Goal: Task Accomplishment & Management: Manage account settings

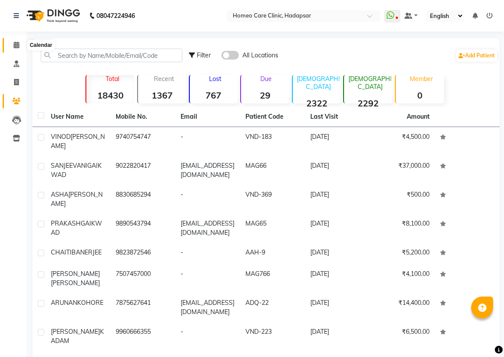
click at [14, 44] on icon at bounding box center [17, 45] width 6 height 7
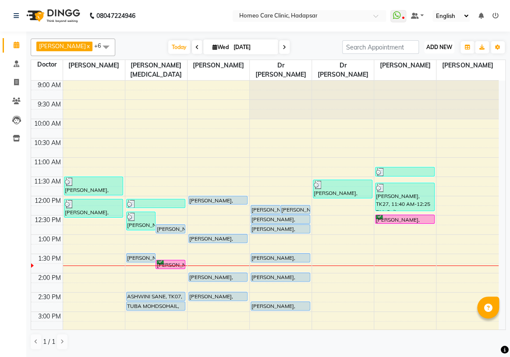
click at [435, 49] on span "ADD NEW" at bounding box center [439, 47] width 26 height 7
click at [435, 60] on button "Add Appointment" at bounding box center [419, 63] width 69 height 11
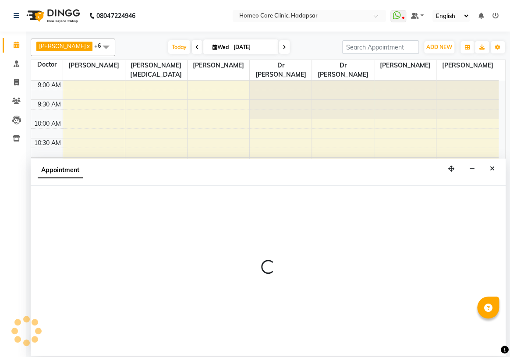
select select "600"
select select "tentative"
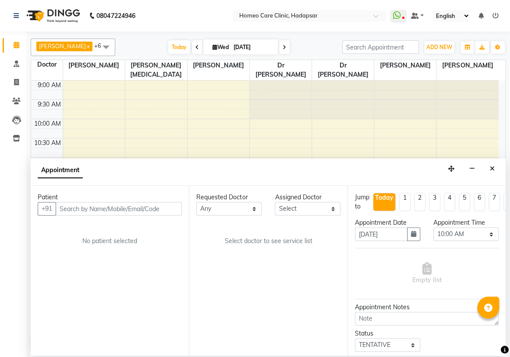
click at [86, 202] on input "text" at bounding box center [119, 209] width 126 height 14
click at [0, 175] on div "Calendar Consultation Invoice Patients Leads Inventory Completed InProgress Upc…" at bounding box center [59, 184] width 118 height 319
drag, startPoint x: 4, startPoint y: 176, endPoint x: 52, endPoint y: 153, distance: 53.7
click at [4, 175] on div "Calendar Consultation Invoice Patients Leads Inventory Completed InProgress Upc…" at bounding box center [59, 184] width 118 height 319
click at [493, 170] on icon "Close" at bounding box center [492, 169] width 5 height 6
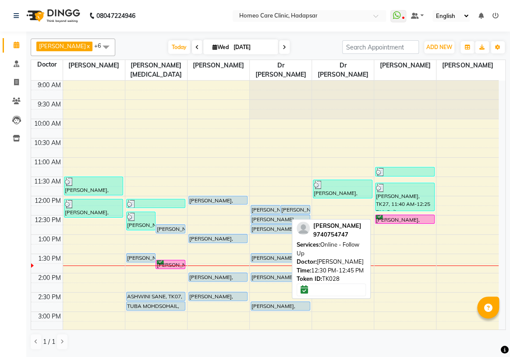
click at [407, 224] on div at bounding box center [405, 224] width 59 height 4
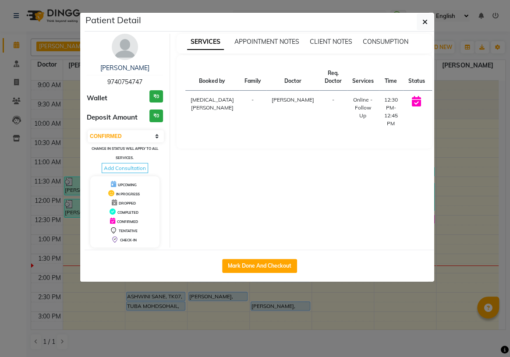
click at [437, 104] on button "START" at bounding box center [446, 102] width 18 height 11
select select "1"
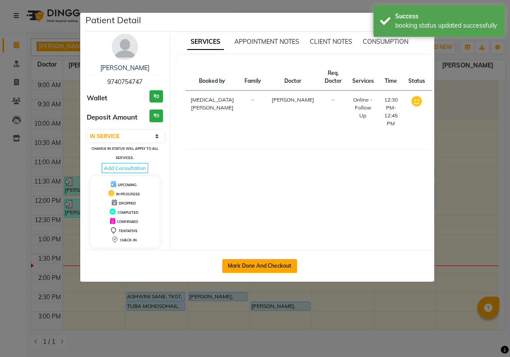
click at [267, 264] on button "Mark Done And Checkout" at bounding box center [259, 266] width 75 height 14
select select "7485"
select select "service"
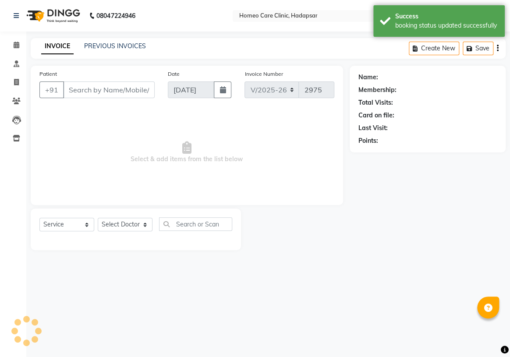
type input "9740754747"
select select "70882"
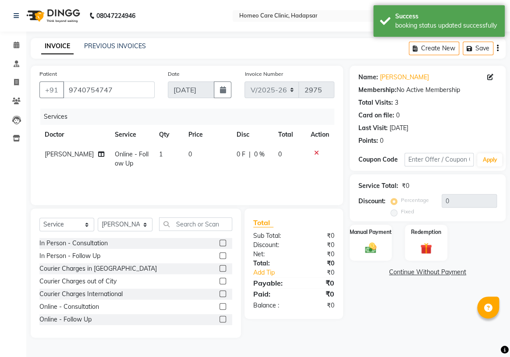
click at [220, 317] on label at bounding box center [223, 319] width 7 height 7
click at [220, 317] on input "checkbox" at bounding box center [223, 320] width 6 height 6
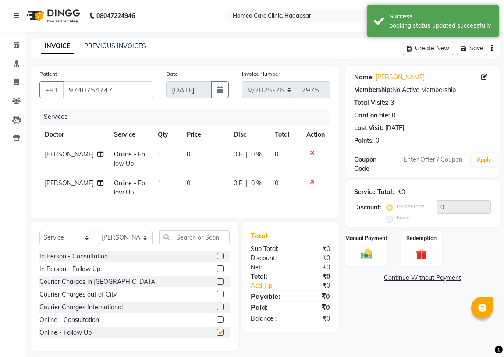
checkbox input "false"
click at [312, 182] on icon at bounding box center [312, 182] width 5 height 6
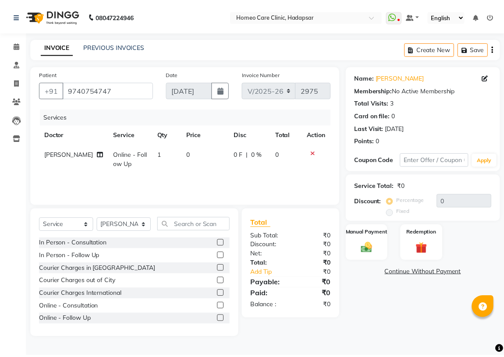
scroll to position [39, 0]
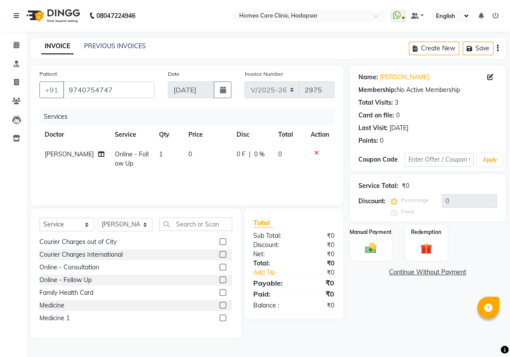
click at [220, 306] on label at bounding box center [223, 305] width 7 height 7
click at [220, 306] on input "checkbox" at bounding box center [223, 306] width 6 height 6
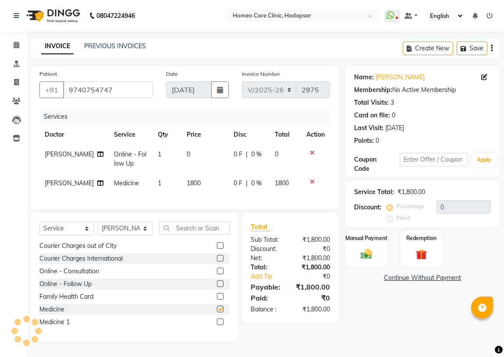
checkbox input "false"
click at [217, 249] on label at bounding box center [220, 245] width 7 height 7
click at [217, 249] on input "checkbox" at bounding box center [220, 246] width 6 height 6
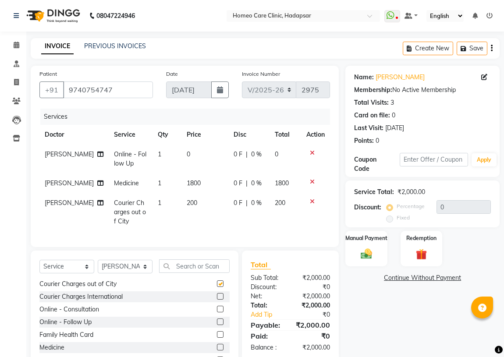
checkbox input "false"
click at [366, 249] on img at bounding box center [366, 254] width 19 height 14
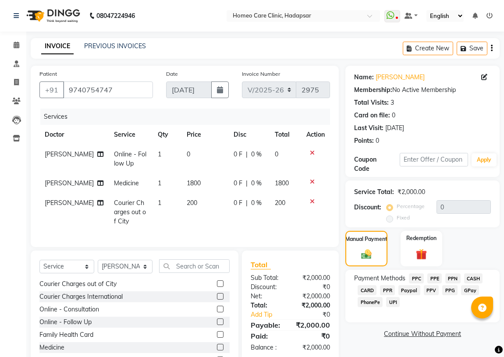
click at [390, 290] on span "PPR" at bounding box center [387, 290] width 15 height 10
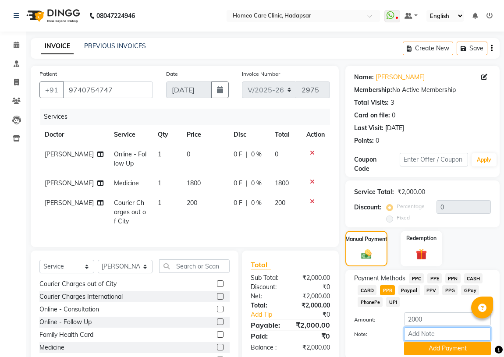
click at [425, 338] on input "Note:" at bounding box center [447, 334] width 87 height 14
type input "PPR"
click at [423, 345] on button "Add Payment" at bounding box center [447, 349] width 87 height 14
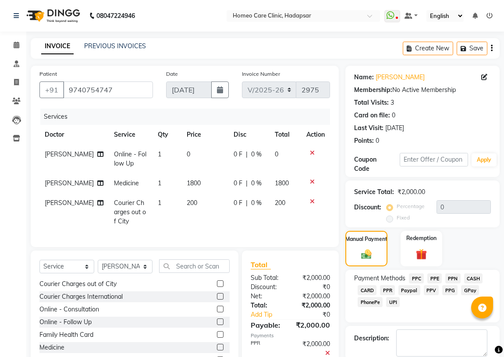
scroll to position [50, 0]
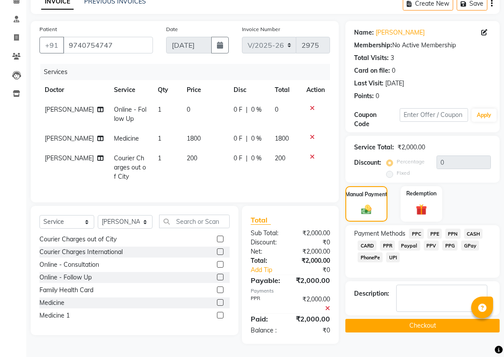
click at [421, 319] on button "Checkout" at bounding box center [422, 326] width 154 height 14
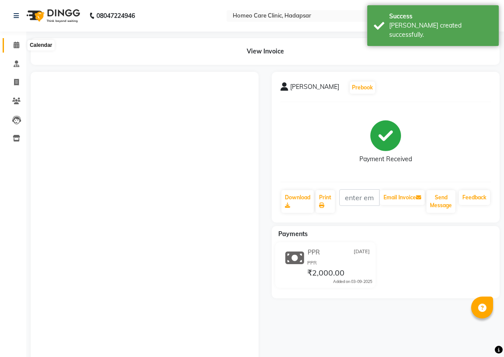
click at [18, 43] on icon at bounding box center [17, 45] width 6 height 7
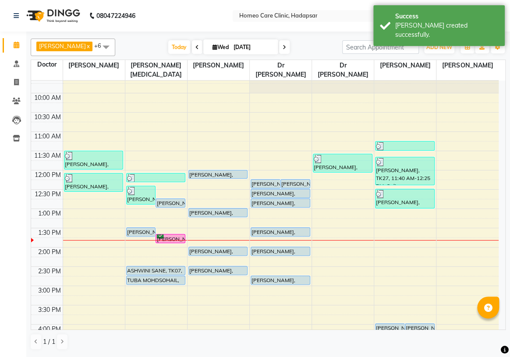
scroll to position [39, 0]
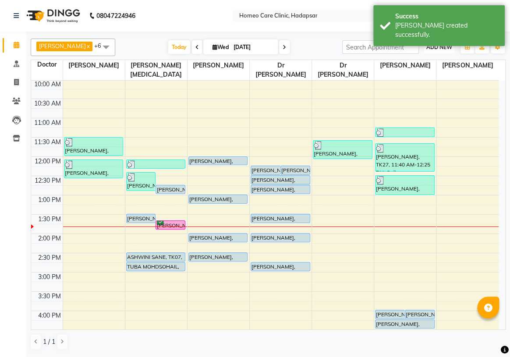
click at [444, 46] on span "ADD NEW" at bounding box center [439, 47] width 26 height 7
click at [415, 63] on button "Add Appointment" at bounding box center [419, 63] width 69 height 11
select select "600"
select select "tentative"
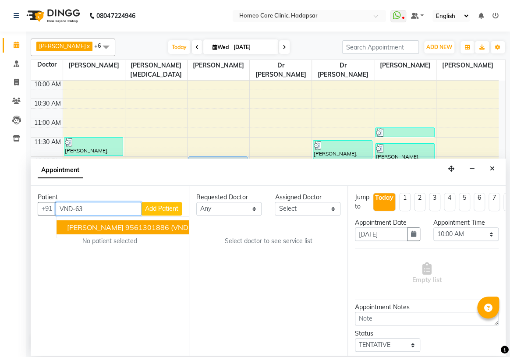
click at [156, 223] on ngb-highlight "9561301886" at bounding box center [147, 227] width 44 height 9
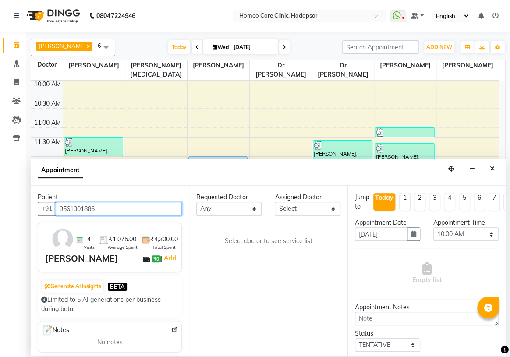
type input "9561301886"
click at [324, 211] on select "Select Dingg Support [PERSON_NAME] [PERSON_NAME] [PERSON_NAME] [PERSON_NAME] [P…" at bounding box center [307, 209] width 65 height 14
select select "70882"
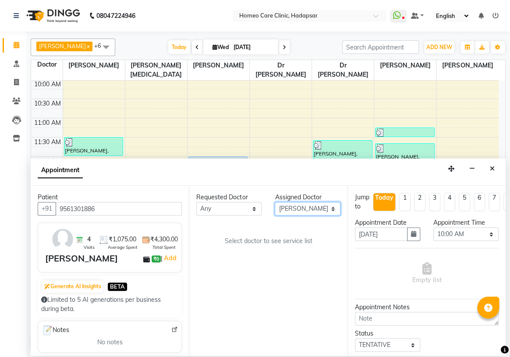
click at [275, 202] on select "Select Dingg Support [PERSON_NAME] [PERSON_NAME] [PERSON_NAME] [PERSON_NAME] [P…" at bounding box center [307, 209] width 65 height 14
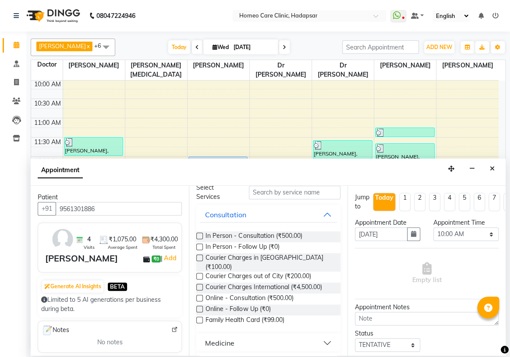
click at [199, 306] on label at bounding box center [199, 309] width 7 height 7
click at [199, 307] on input "checkbox" at bounding box center [199, 310] width 6 height 6
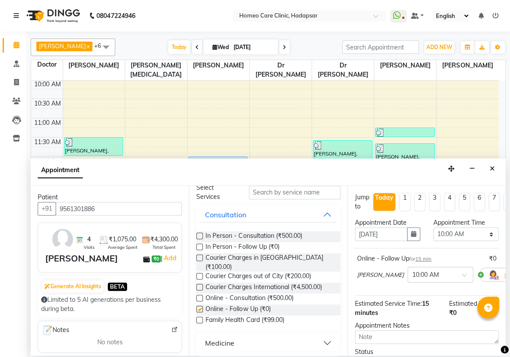
checkbox input "false"
click at [458, 231] on select "Select 10:00 AM 10:05 AM 10:10 AM 10:15 AM 10:20 AM 10:25 AM 10:30 AM 10:35 AM …" at bounding box center [466, 234] width 65 height 14
click at [434, 227] on select "Select 10:00 AM 10:05 AM 10:10 AM 10:15 AM 10:20 AM 10:25 AM 10:30 AM 10:35 AM …" at bounding box center [466, 234] width 65 height 14
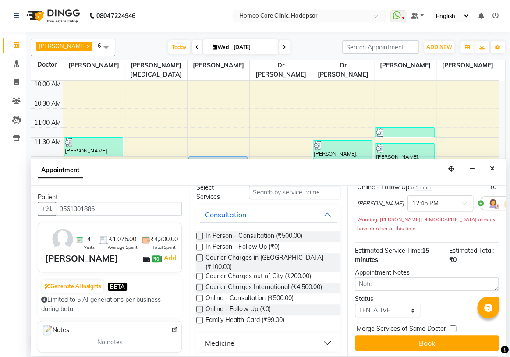
scroll to position [32, 0]
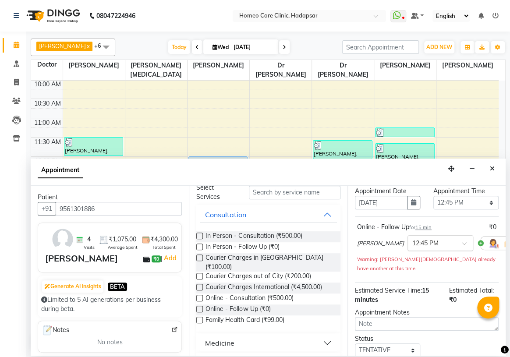
click at [426, 241] on input "text" at bounding box center [431, 242] width 39 height 9
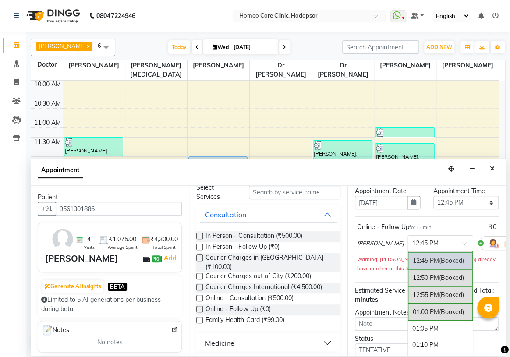
click at [416, 243] on input "text" at bounding box center [431, 242] width 39 height 9
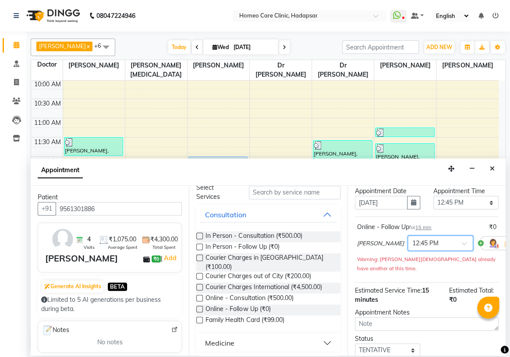
click at [462, 242] on span at bounding box center [467, 246] width 11 height 9
click at [447, 201] on select "Select 10:00 AM 10:05 AM 10:10 AM 10:15 AM 10:20 AM 10:25 AM 10:30 AM 10:35 AM …" at bounding box center [466, 203] width 65 height 14
select select "780"
click at [434, 196] on select "Select 10:00 AM 10:05 AM 10:10 AM 10:15 AM 10:20 AM 10:25 AM 10:30 AM 10:35 AM …" at bounding box center [466, 203] width 65 height 14
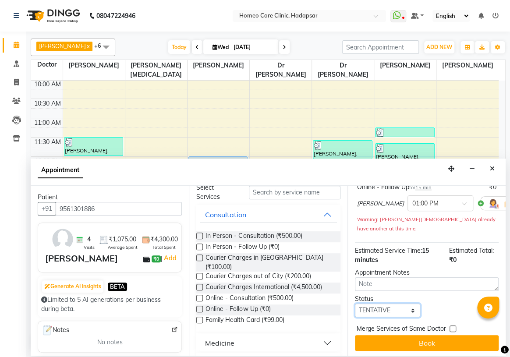
drag, startPoint x: 404, startPoint y: 306, endPoint x: 403, endPoint y: 298, distance: 7.5
click at [404, 306] on select "Select TENTATIVE CONFIRM CHECK-IN UPCOMING" at bounding box center [387, 311] width 65 height 14
select select "confirm booking"
click at [355, 304] on select "Select TENTATIVE CONFIRM CHECK-IN UPCOMING" at bounding box center [387, 311] width 65 height 14
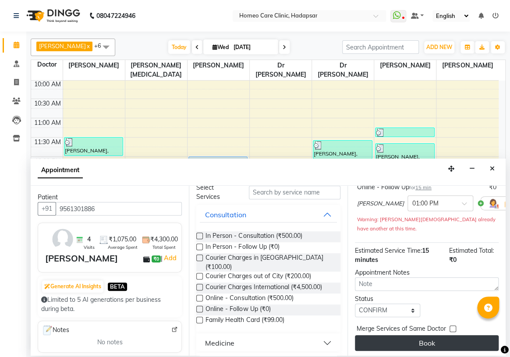
click at [399, 335] on button "Book" at bounding box center [427, 343] width 144 height 16
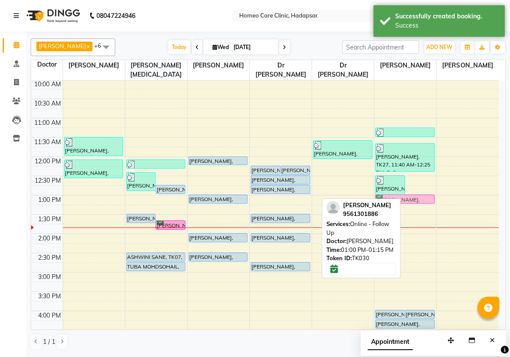
drag, startPoint x: 422, startPoint y: 199, endPoint x: 418, endPoint y: 203, distance: 5.6
click at [418, 203] on div "[PERSON_NAME], TK28, 12:30 PM-01:01 PM, Online - Follow Up,Medicine,Courier Cha…" at bounding box center [405, 311] width 62 height 540
click at [418, 207] on div "9:00 AM 9:30 AM 10:00 AM 10:30 AM 11:00 AM 11:30 AM 12:00 PM 12:30 PM 1:00 PM 1…" at bounding box center [265, 311] width 468 height 540
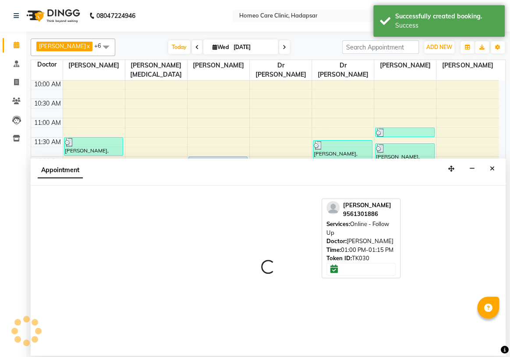
select select "70882"
select select "795"
select select "tentative"
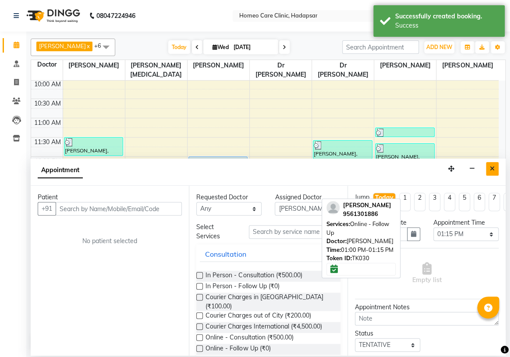
click at [490, 167] on button "Close" at bounding box center [492, 169] width 13 height 14
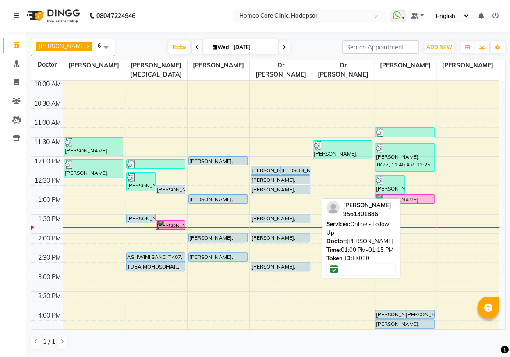
drag, startPoint x: 416, startPoint y: 196, endPoint x: 408, endPoint y: 200, distance: 8.6
click at [408, 200] on div "[PERSON_NAME], TK28, 12:30 PM-01:01 PM, Online - Follow Up,Medicine,Courier Cha…" at bounding box center [405, 311] width 62 height 540
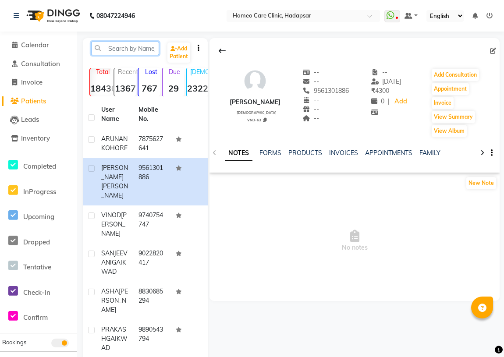
click at [108, 46] on input "text" at bounding box center [125, 49] width 68 height 14
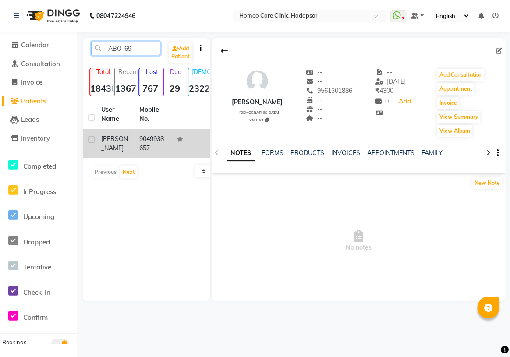
type input "ABO-69"
click at [146, 146] on td "9049938657" at bounding box center [153, 143] width 38 height 29
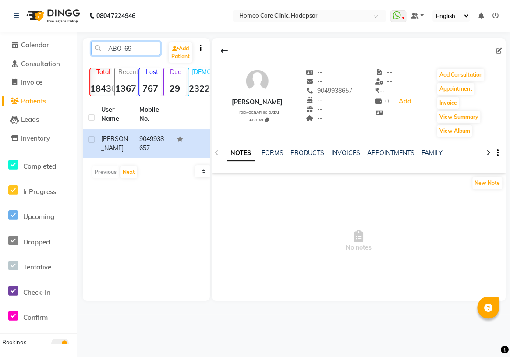
drag, startPoint x: 138, startPoint y: 46, endPoint x: 110, endPoint y: 52, distance: 29.1
click at [110, 52] on input "ABO-69" at bounding box center [125, 49] width 69 height 14
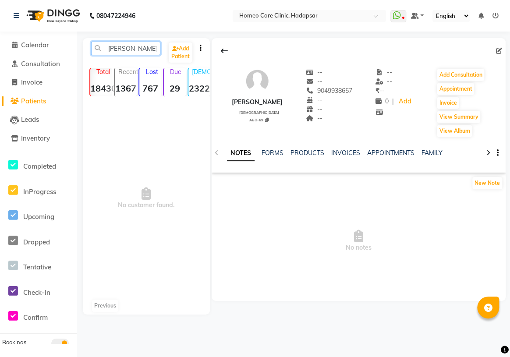
click at [155, 47] on input "AISHA BANO" at bounding box center [125, 49] width 69 height 14
click at [128, 53] on input "AISHA BANO" at bounding box center [125, 49] width 69 height 14
click at [140, 44] on input "BANO" at bounding box center [125, 49] width 69 height 14
type input "B"
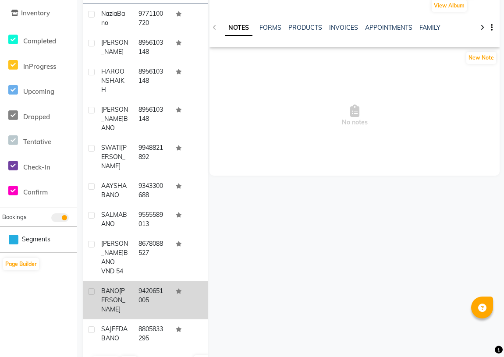
scroll to position [135, 0]
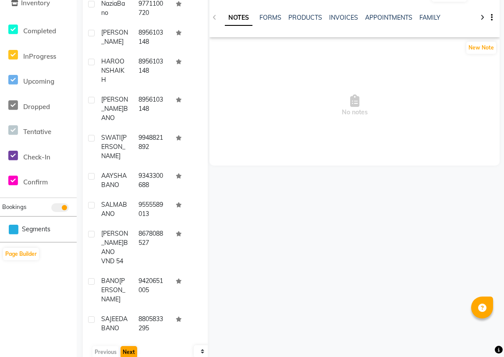
type input "BANO"
click at [124, 346] on button "Next" at bounding box center [129, 352] width 17 height 12
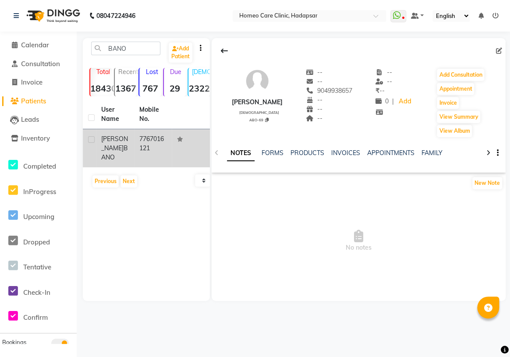
click at [118, 145] on span "BANO" at bounding box center [114, 152] width 27 height 17
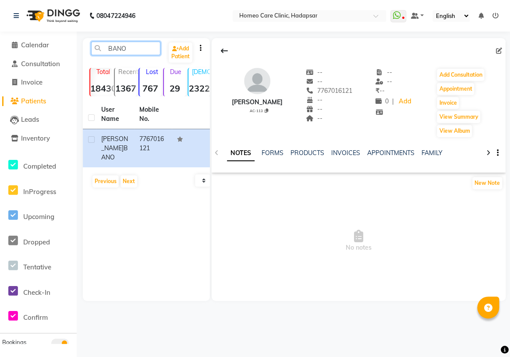
drag, startPoint x: 0, startPoint y: 50, endPoint x: 0, endPoint y: 118, distance: 68.8
click at [0, 79] on app-home "08047224946 Select Location × Homeo Care Clinic, Hadapsar WhatsApp Status ✕ Sta…" at bounding box center [255, 157] width 510 height 314
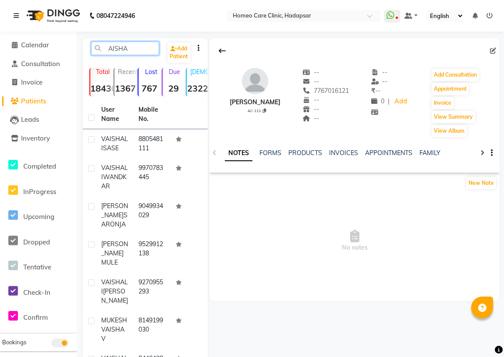
scroll to position [33, 0]
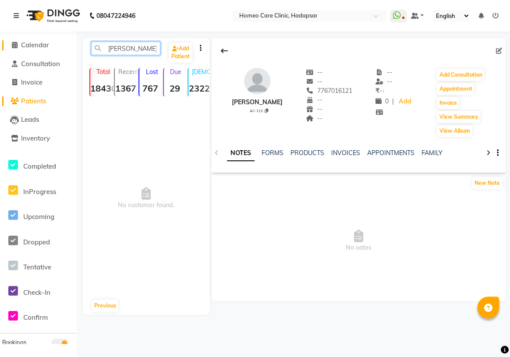
type input "AISHA BANO"
click at [47, 48] on span "Calendar" at bounding box center [35, 45] width 28 height 8
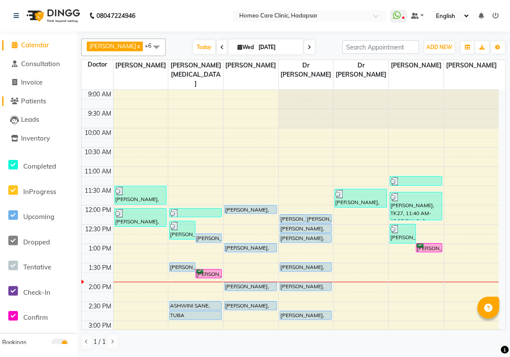
drag, startPoint x: 25, startPoint y: 108, endPoint x: 25, endPoint y: 103, distance: 4.8
click at [25, 108] on li "Patients" at bounding box center [38, 101] width 77 height 19
click at [45, 94] on li "Patients" at bounding box center [38, 101] width 77 height 19
click at [33, 96] on link "Patients" at bounding box center [38, 101] width 72 height 10
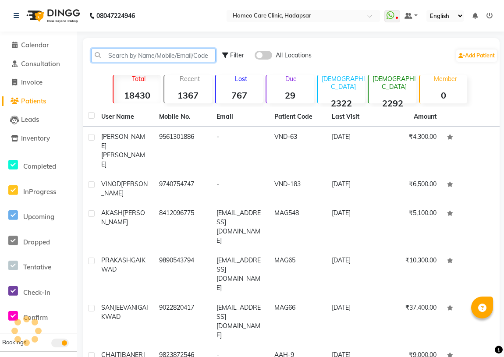
click at [107, 59] on input "text" at bounding box center [153, 56] width 124 height 14
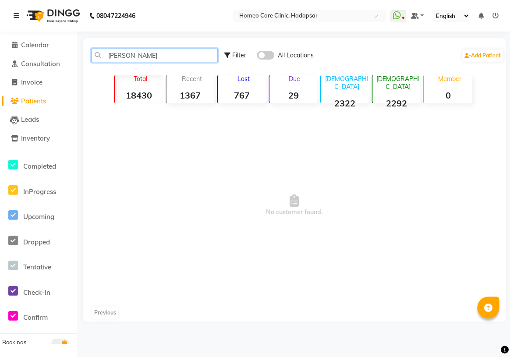
click at [130, 57] on input "AISHA BANO" at bounding box center [154, 56] width 127 height 14
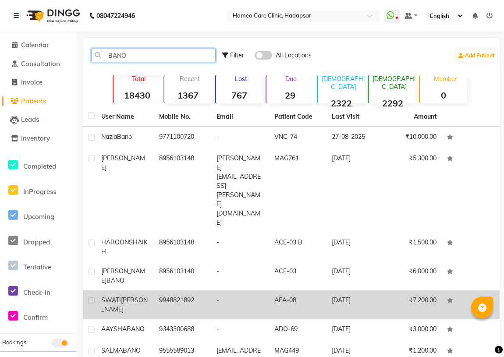
scroll to position [39, 0]
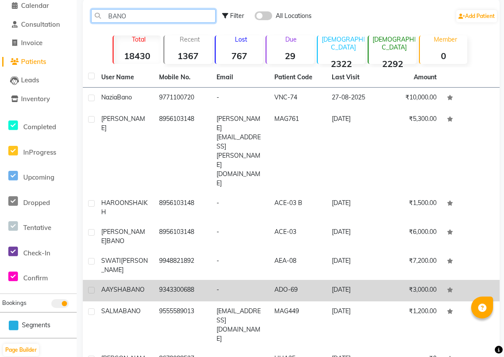
type input "BANO"
click at [141, 286] on span "BANO" at bounding box center [136, 290] width 18 height 8
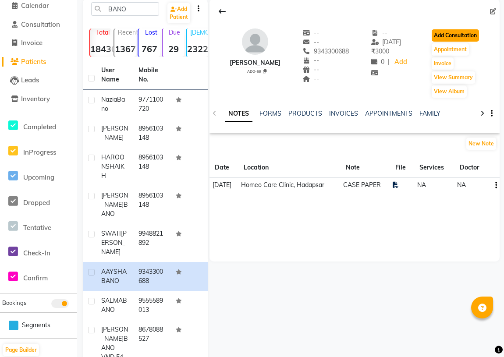
click at [436, 29] on button "Add Consultation" at bounding box center [455, 35] width 47 height 12
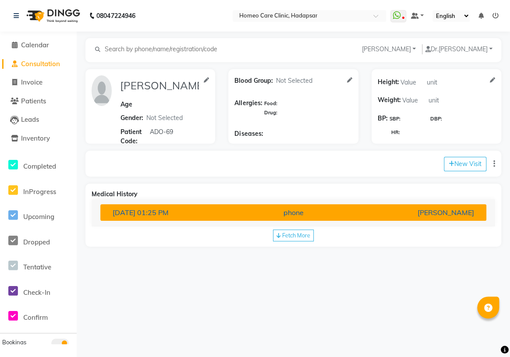
click at [135, 214] on span "16-05-2025" at bounding box center [124, 212] width 23 height 9
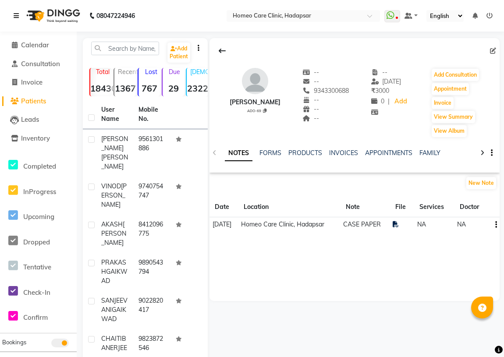
click at [18, 14] on icon at bounding box center [16, 16] width 5 height 6
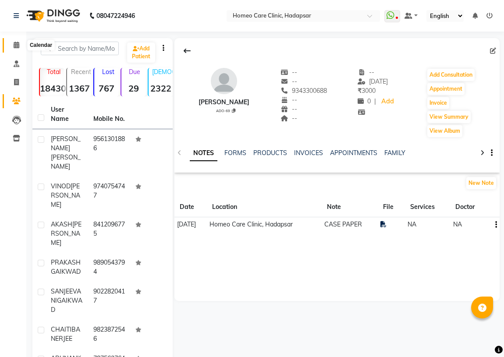
click at [11, 45] on span at bounding box center [16, 45] width 15 height 10
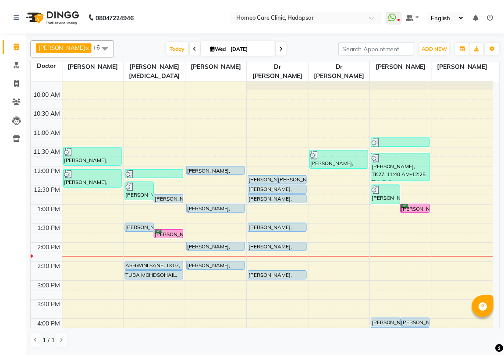
scroll to position [79, 0]
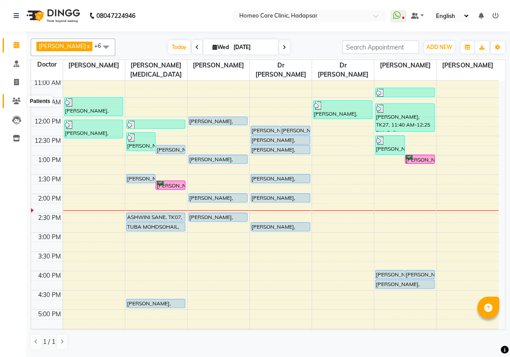
click at [17, 98] on icon at bounding box center [16, 101] width 8 height 7
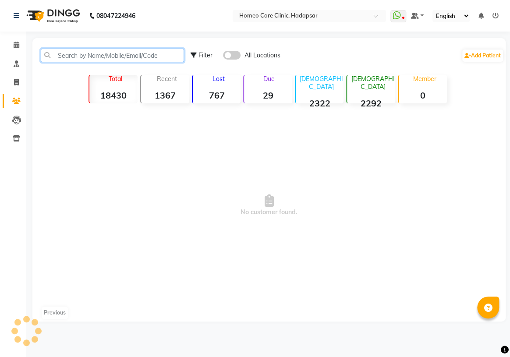
click at [79, 55] on input "text" at bounding box center [112, 56] width 143 height 14
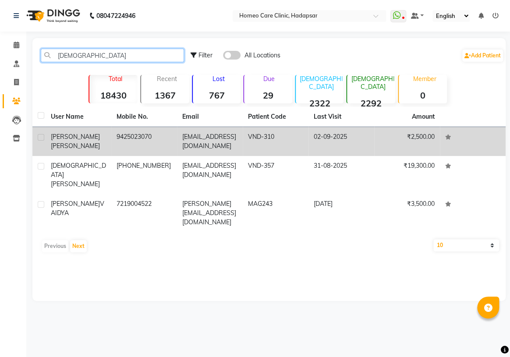
type input "SUNITI"
click at [133, 140] on td "9425023070" at bounding box center [144, 141] width 66 height 29
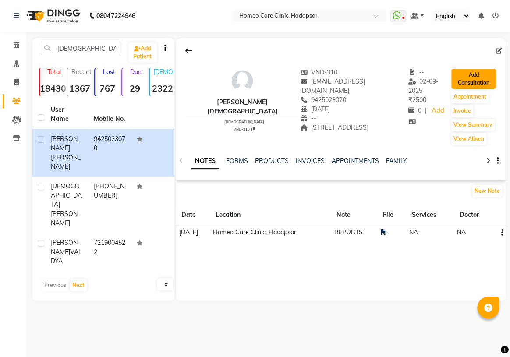
click at [473, 69] on button "Add Consultation" at bounding box center [473, 79] width 45 height 20
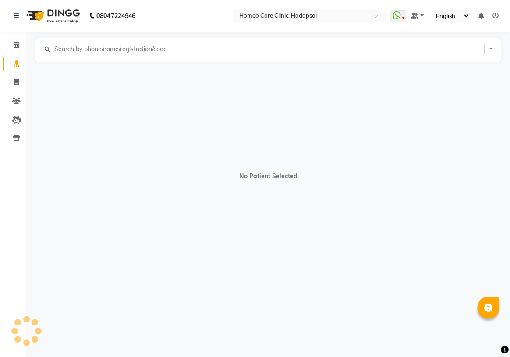
select select "female"
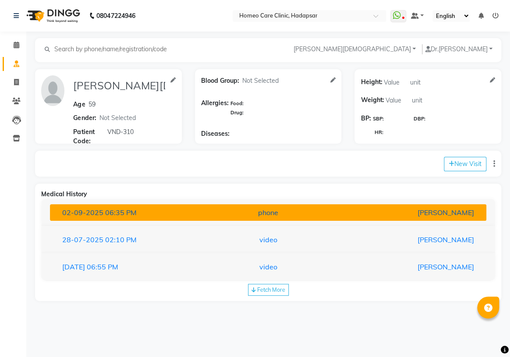
click at [193, 217] on div "02-09-2025 06:35 PM" at bounding box center [127, 212] width 142 height 11
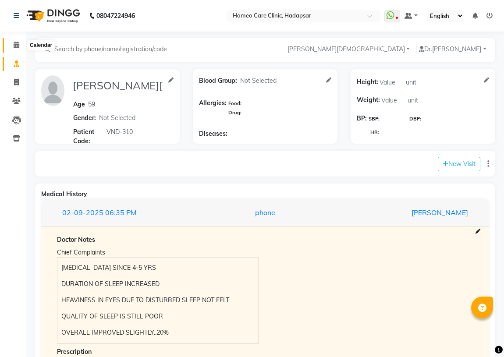
click at [18, 47] on icon at bounding box center [17, 45] width 6 height 7
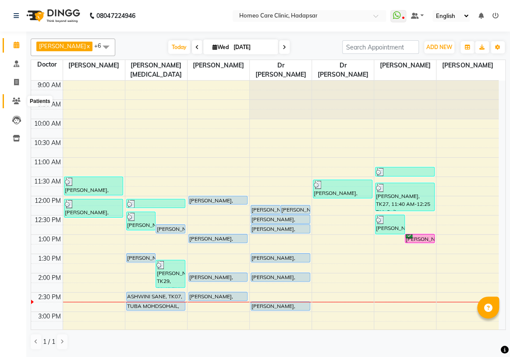
click at [13, 100] on icon at bounding box center [16, 101] width 8 height 7
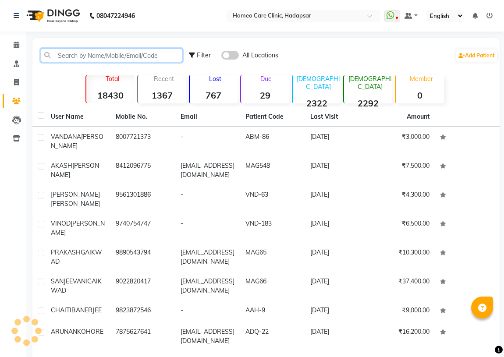
click at [61, 57] on input "text" at bounding box center [112, 56] width 142 height 14
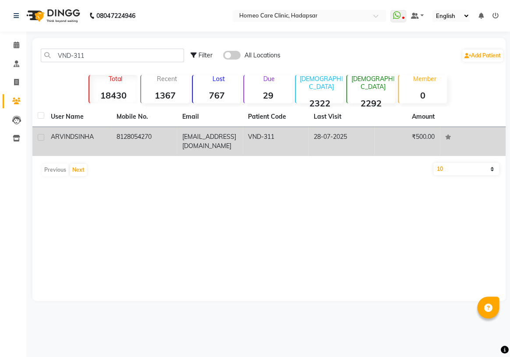
click at [238, 149] on td "arvindkk2000@yahoo.com" at bounding box center [210, 141] width 66 height 29
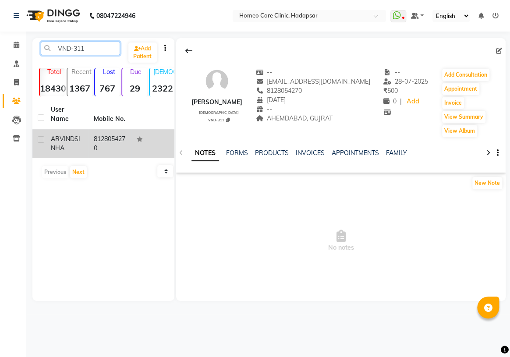
click at [96, 50] on input "VND-311" at bounding box center [80, 49] width 79 height 14
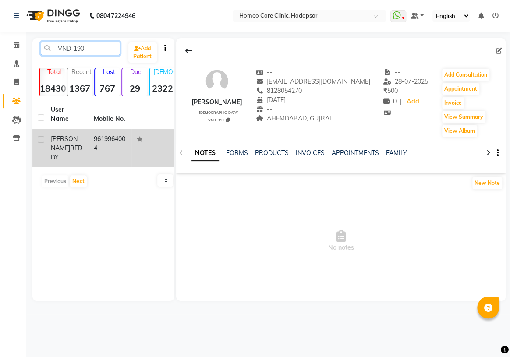
type input "VND-190"
click at [71, 135] on div "PRADEESH REDDY" at bounding box center [67, 149] width 32 height 28
